Goal: Task Accomplishment & Management: Manage account settings

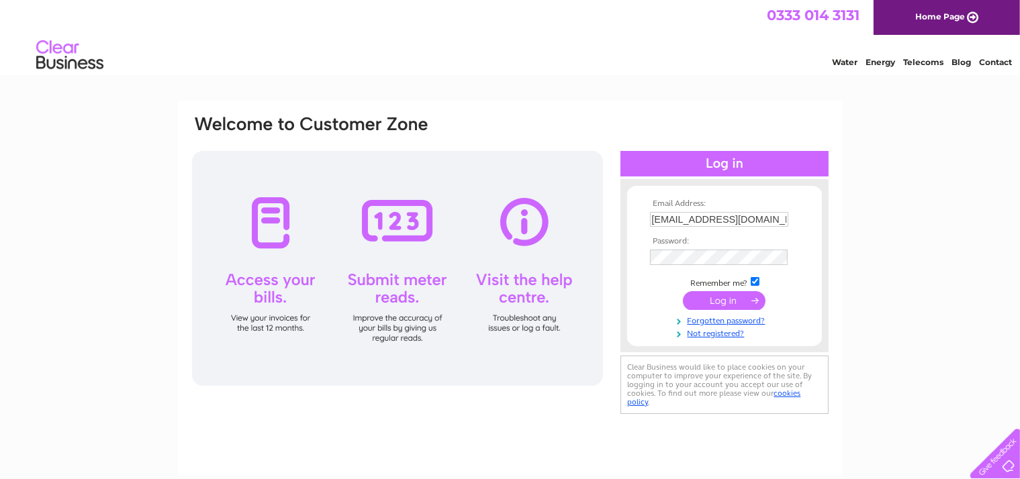
click at [713, 297] on input "submit" at bounding box center [724, 300] width 83 height 19
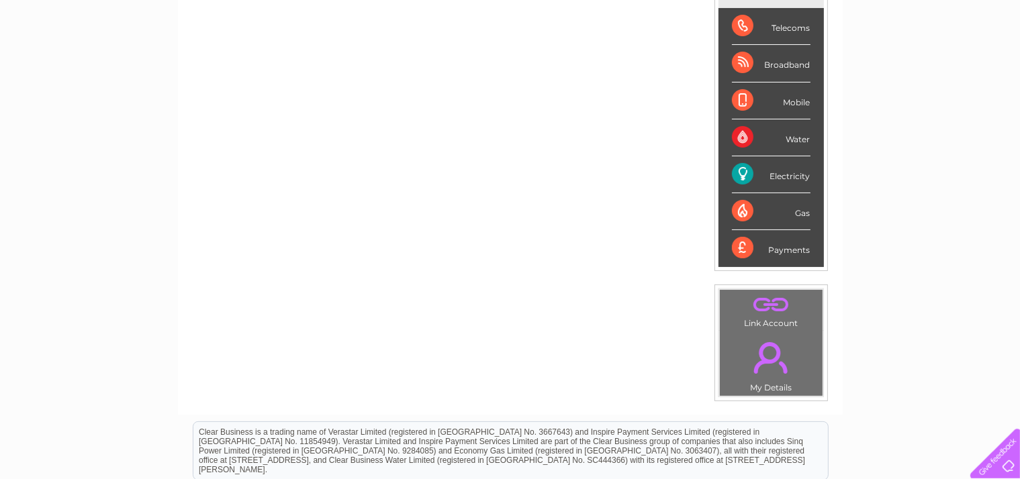
scroll to position [212, 0]
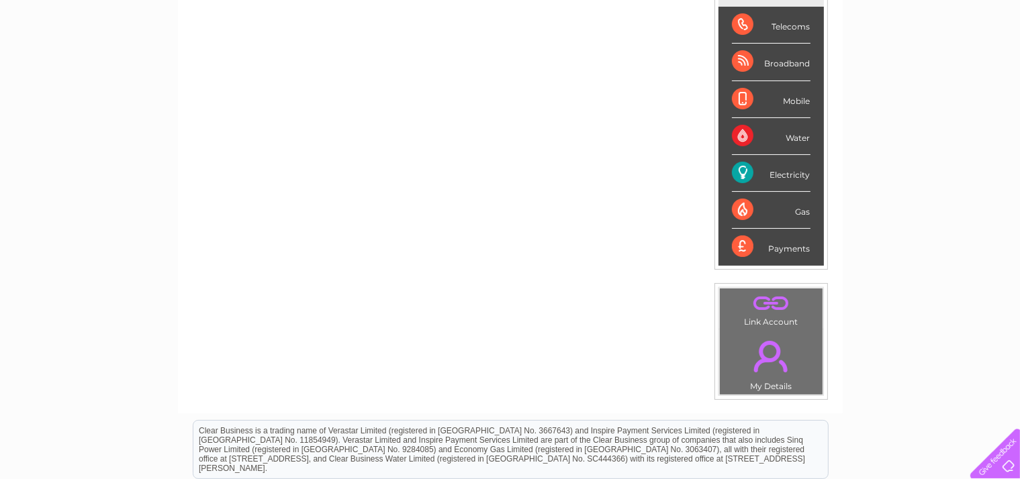
click at [761, 173] on div "Electricity" at bounding box center [771, 173] width 79 height 37
click at [742, 168] on div "Electricity" at bounding box center [771, 173] width 79 height 37
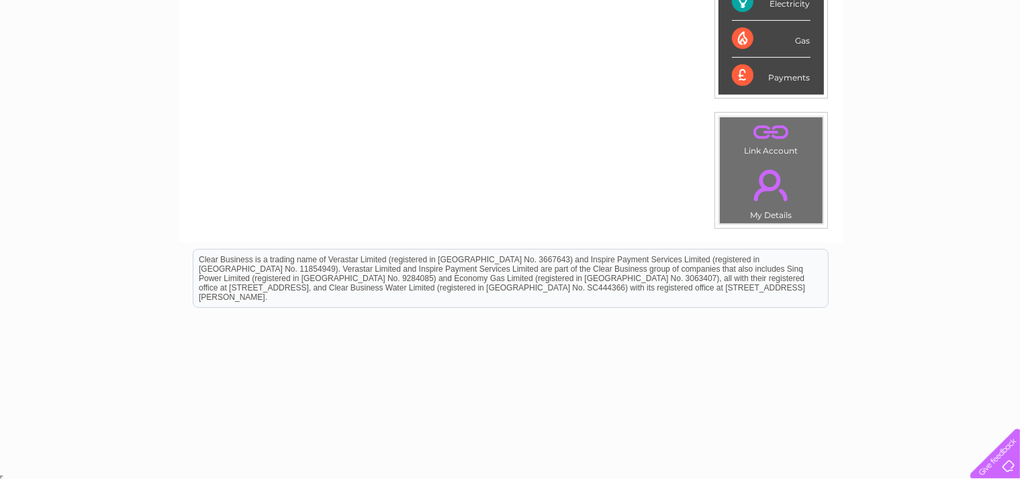
scroll to position [29, 0]
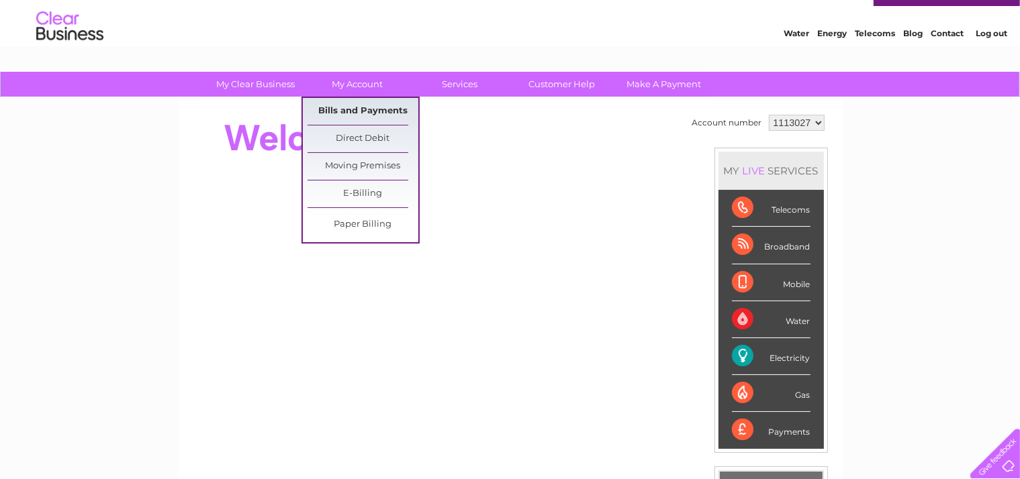
click at [362, 111] on link "Bills and Payments" at bounding box center [362, 111] width 111 height 27
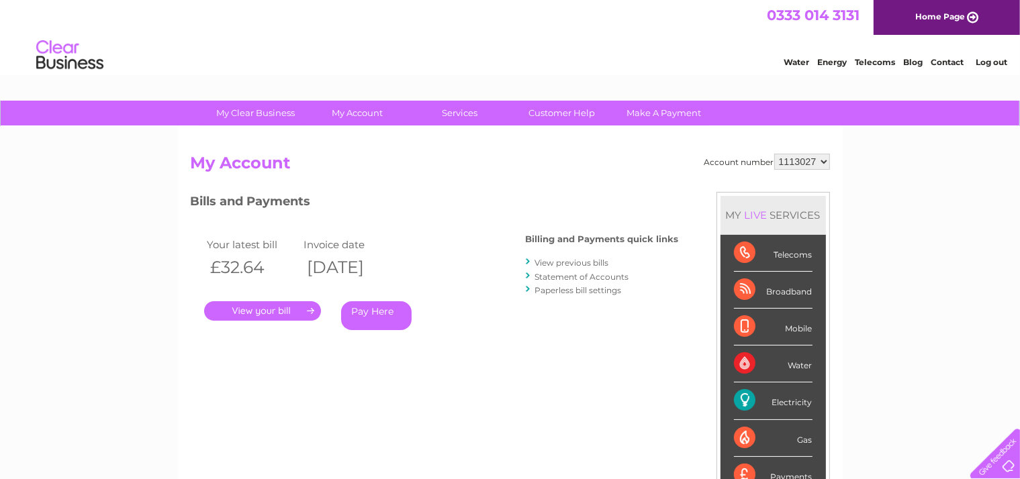
click at [585, 260] on link "View previous bills" at bounding box center [572, 263] width 74 height 10
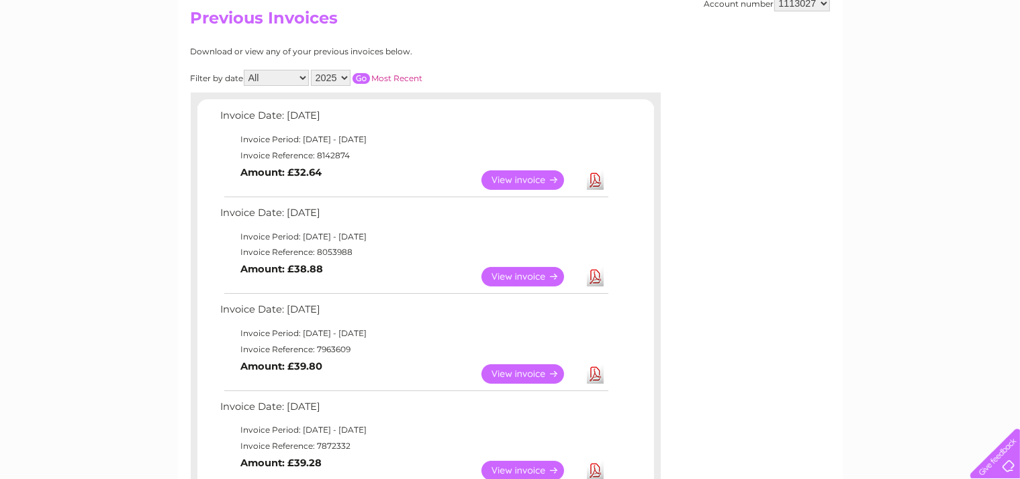
scroll to position [51, 0]
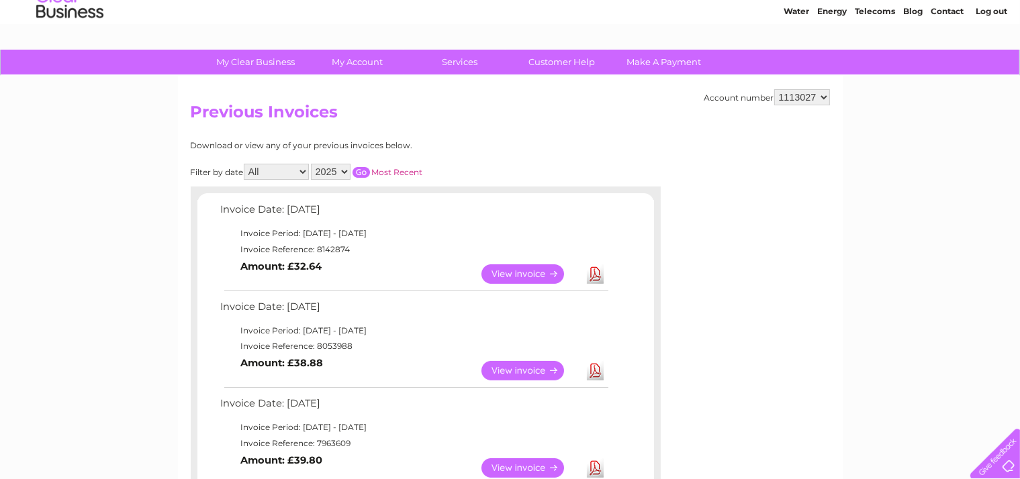
click at [541, 268] on link "View" at bounding box center [530, 273] width 99 height 19
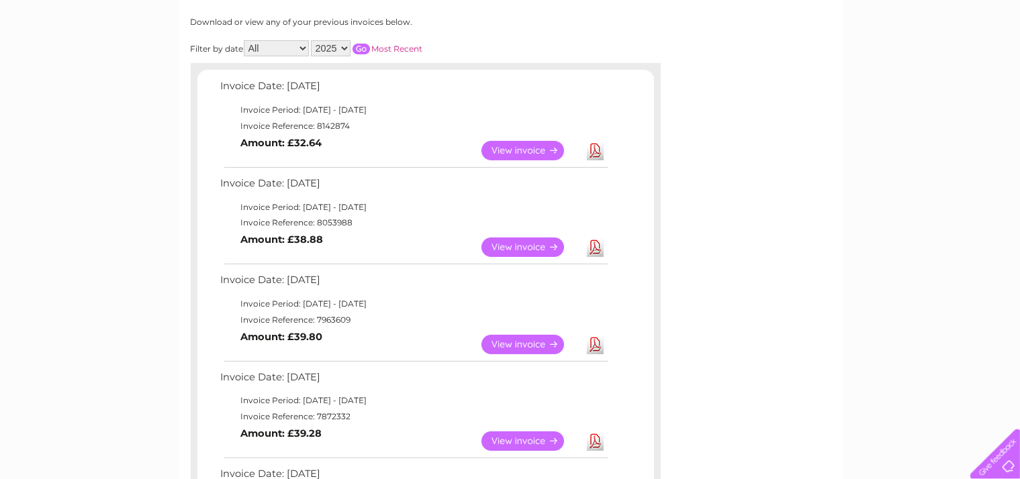
scroll to position [142, 0]
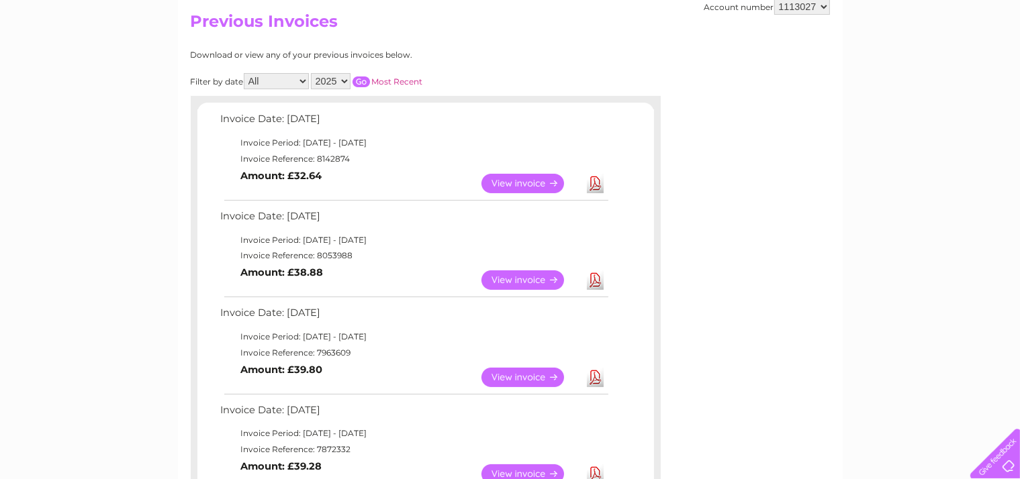
click at [592, 177] on link "Download" at bounding box center [595, 183] width 17 height 19
